Goal: Navigation & Orientation: Locate item on page

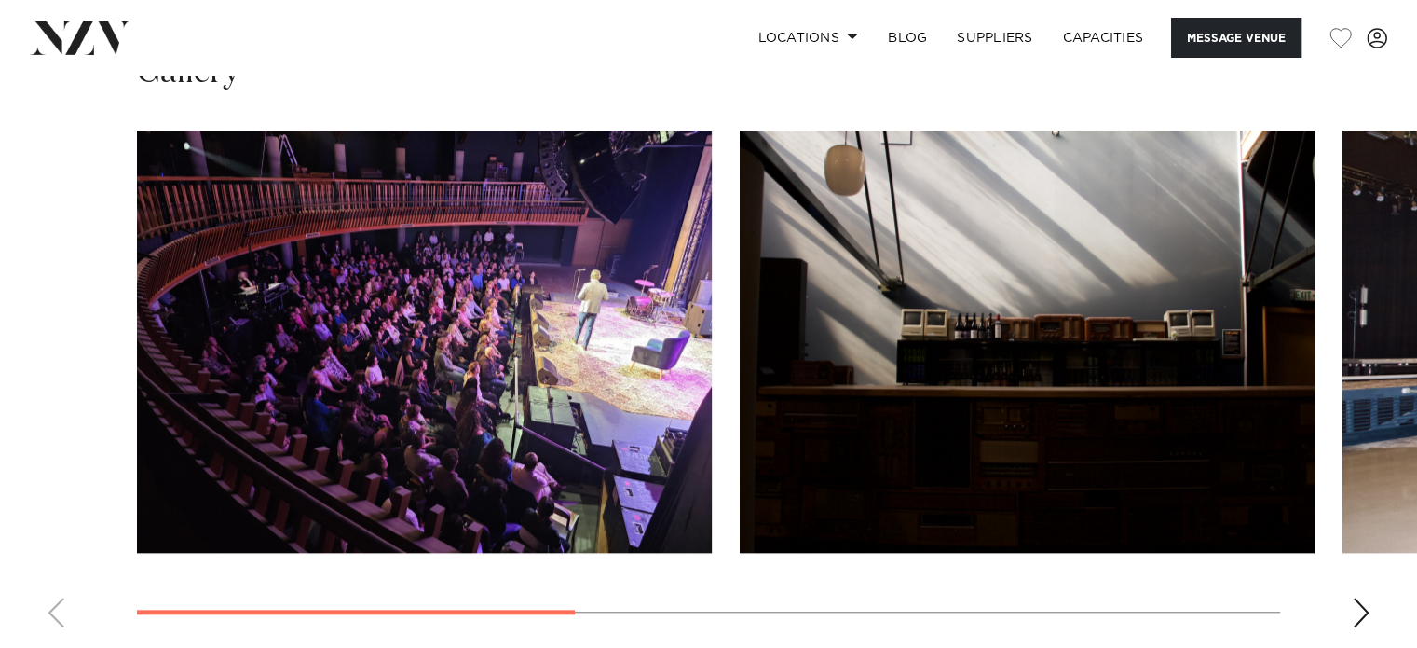
scroll to position [1625, 0]
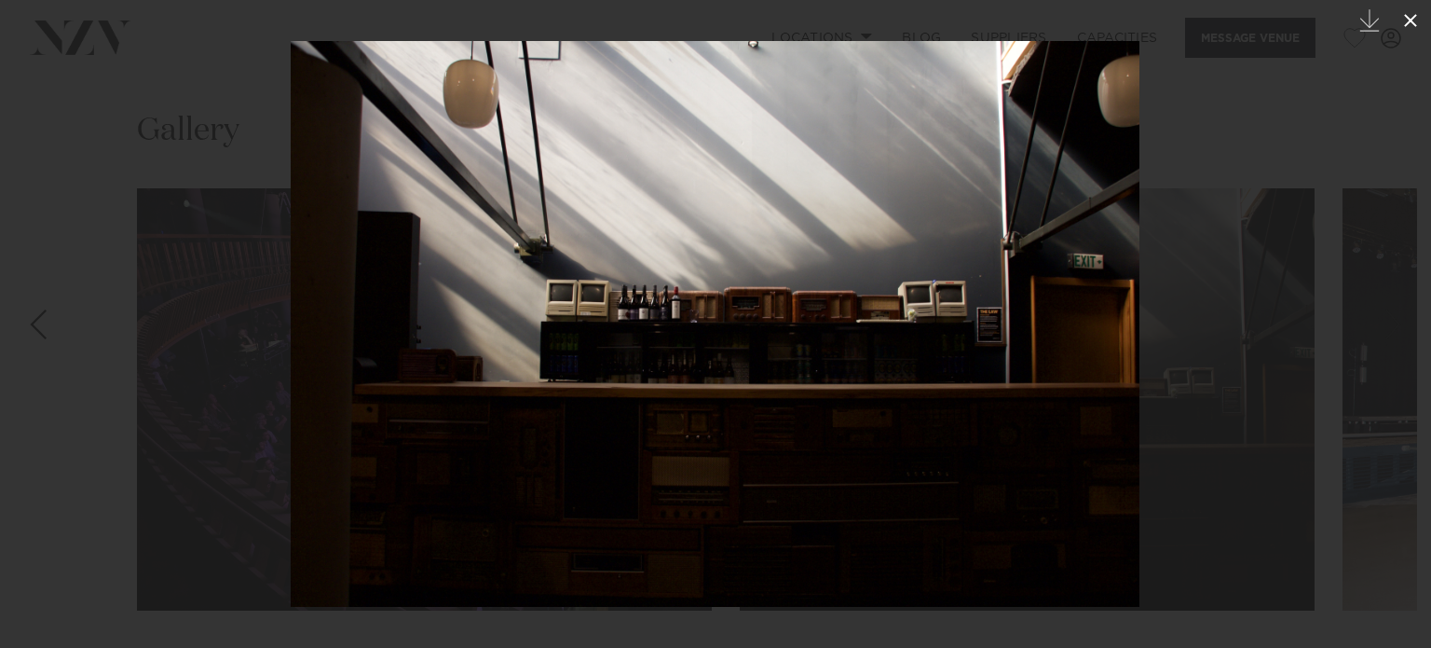
click at [1414, 19] on icon at bounding box center [1411, 20] width 22 height 22
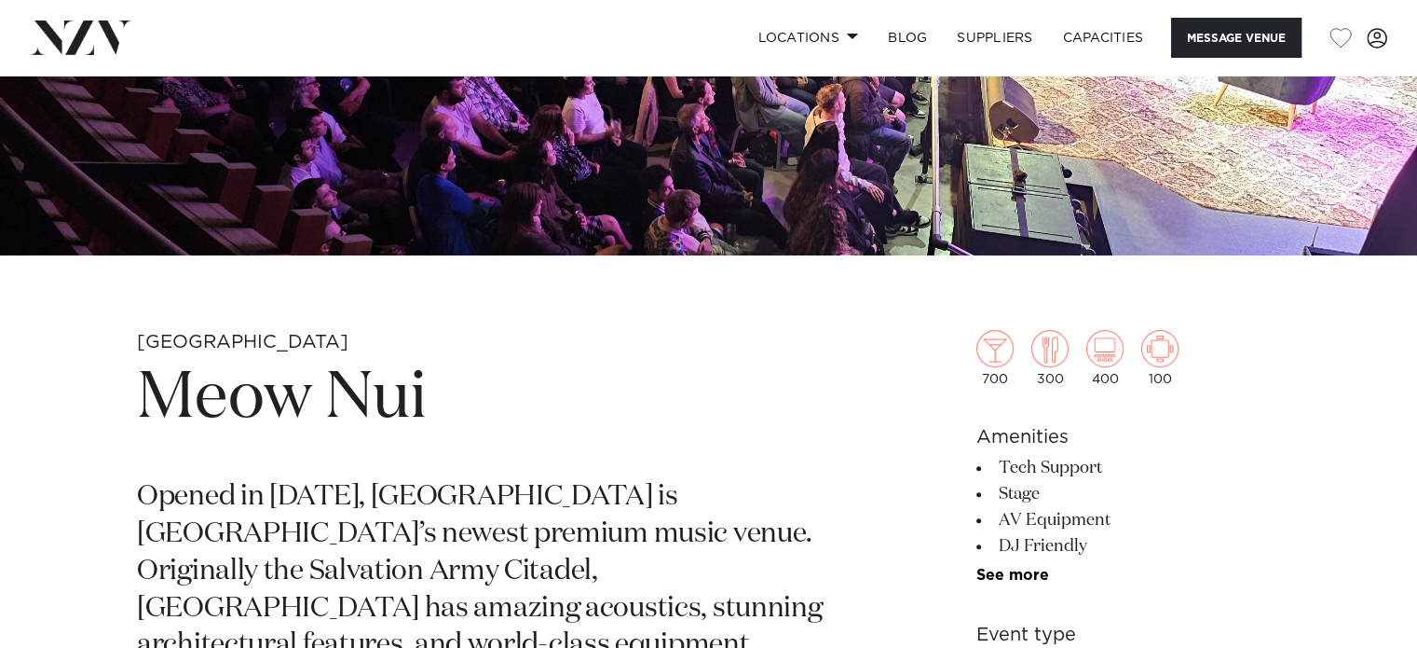
scroll to position [486, 0]
